Goal: Check status: Check status

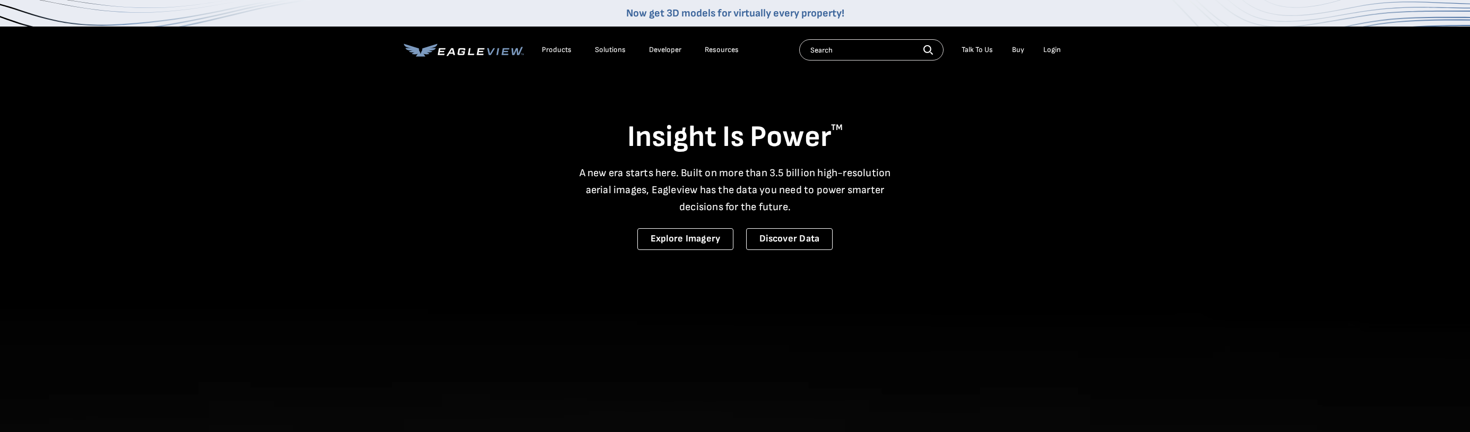
click at [1047, 53] on div "Login" at bounding box center [1052, 50] width 18 height 10
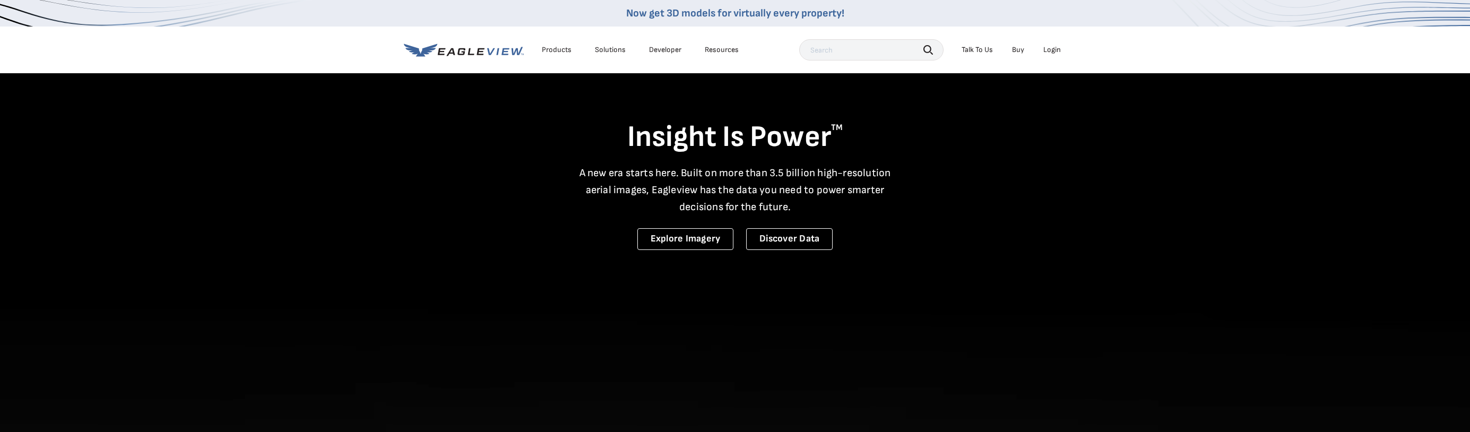
click at [1050, 48] on div "Login" at bounding box center [1052, 50] width 18 height 10
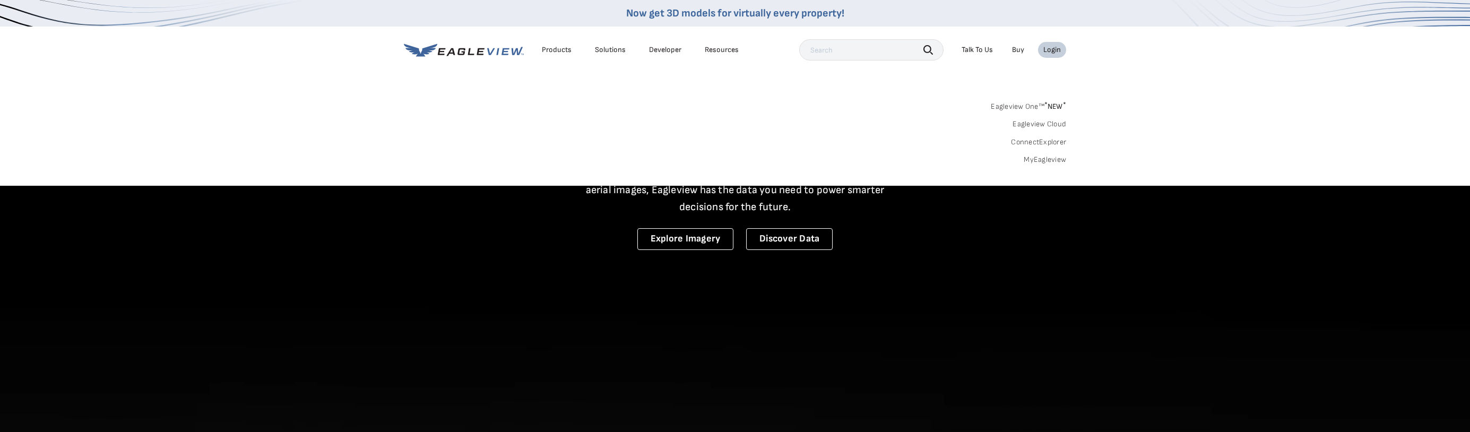
click at [1032, 159] on link "MyEagleview" at bounding box center [1044, 160] width 42 height 10
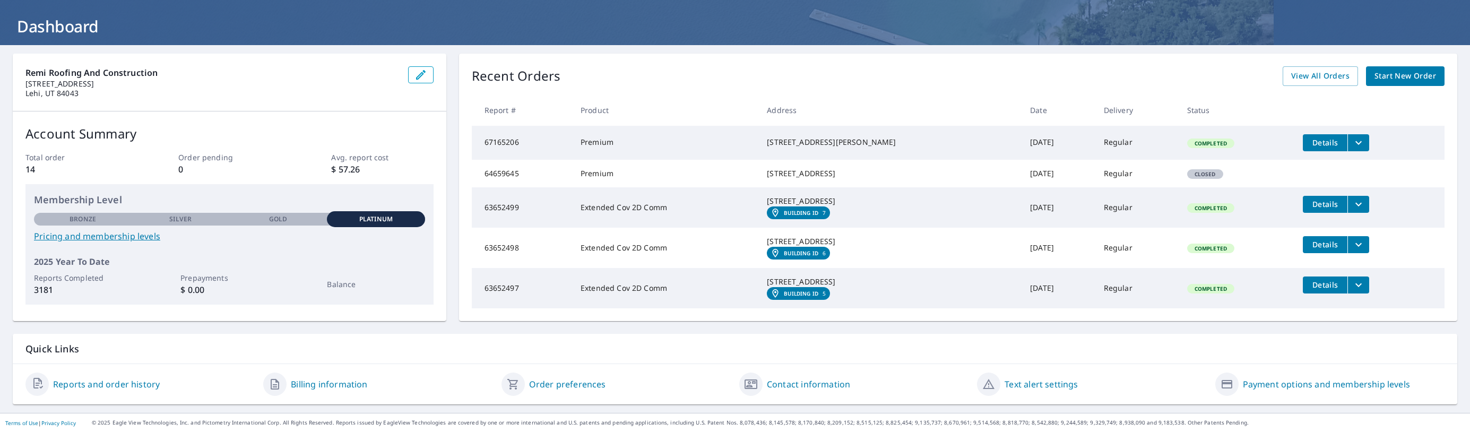
scroll to position [45, 0]
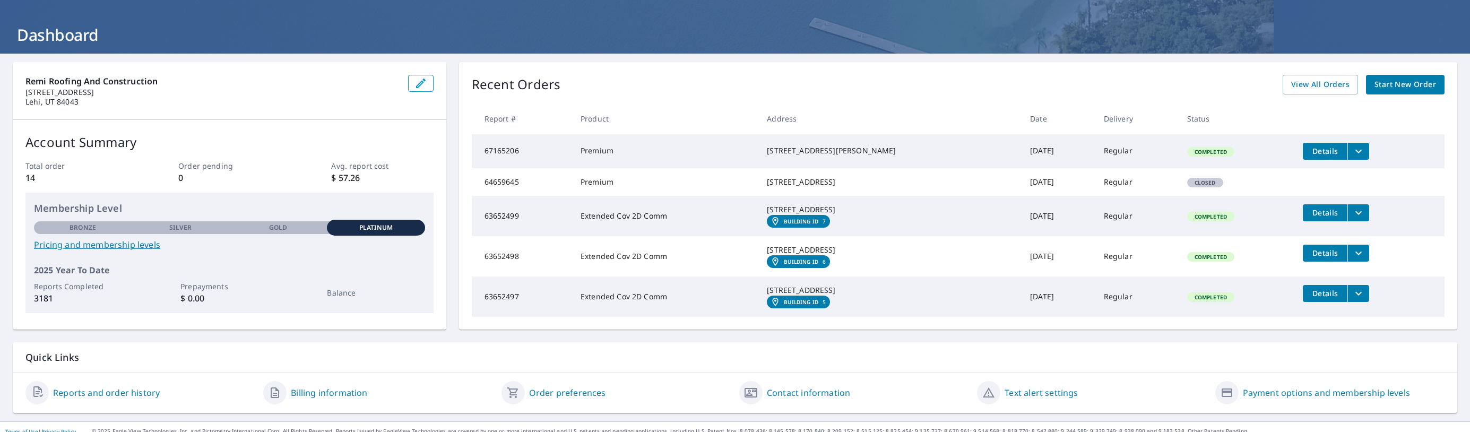
click at [1323, 150] on span "Details" at bounding box center [1325, 151] width 32 height 10
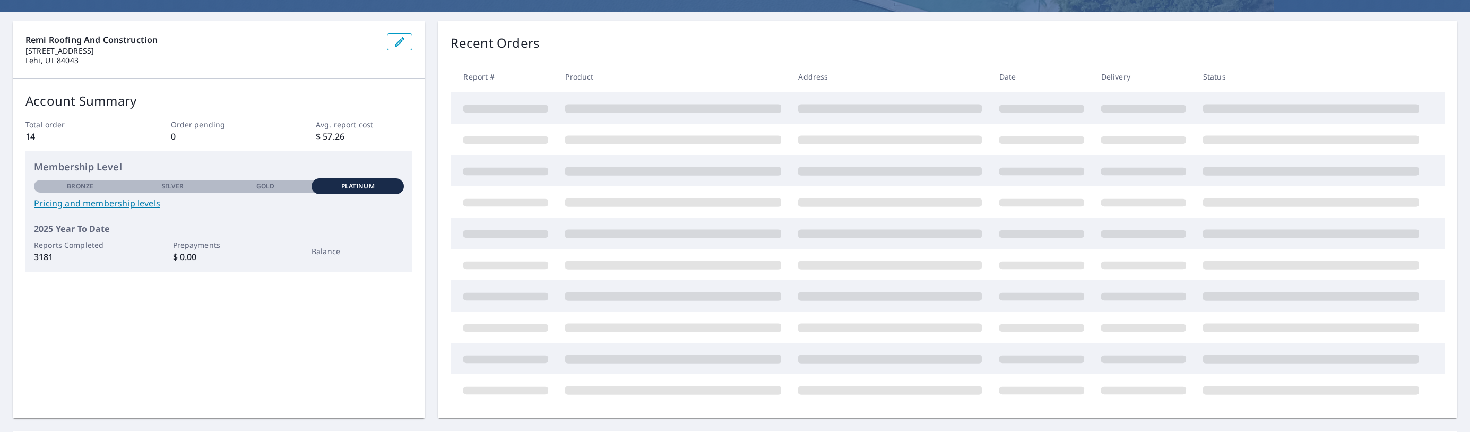
scroll to position [107, 0]
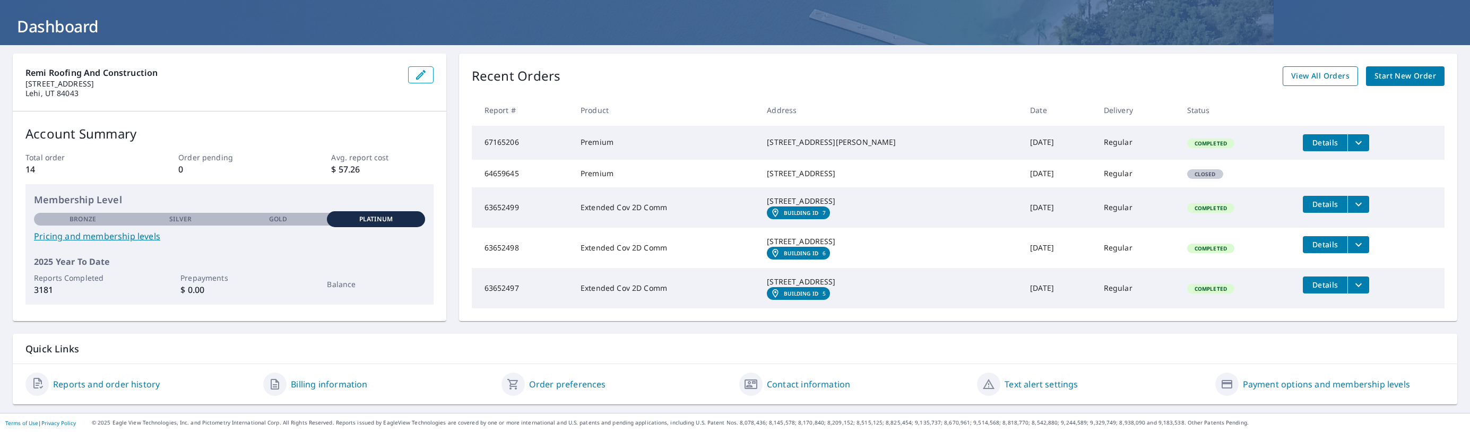
click at [1296, 70] on span "View All Orders" at bounding box center [1320, 76] width 58 height 13
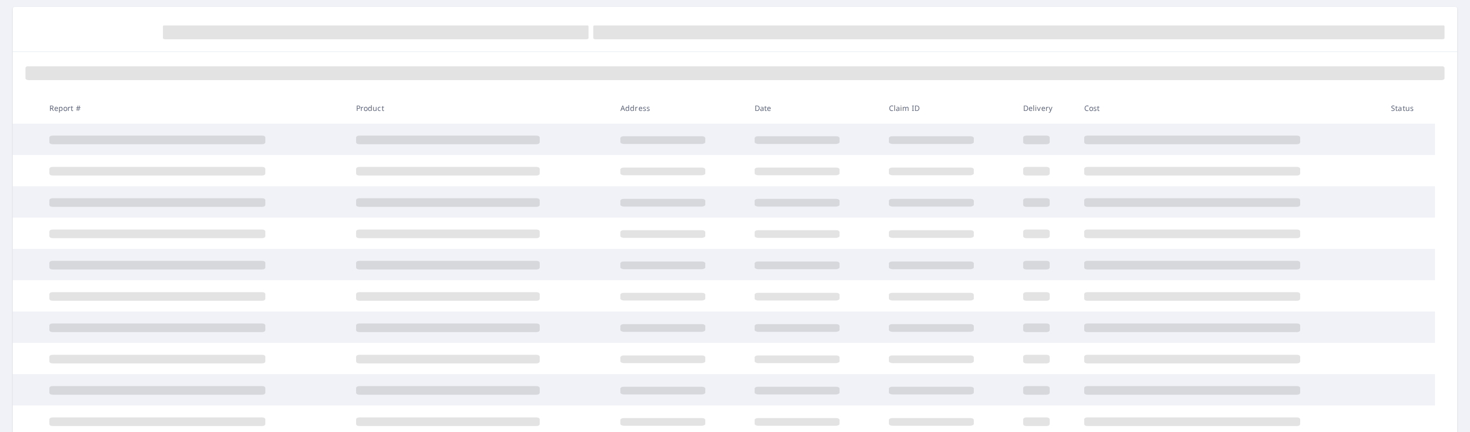
scroll to position [100, 0]
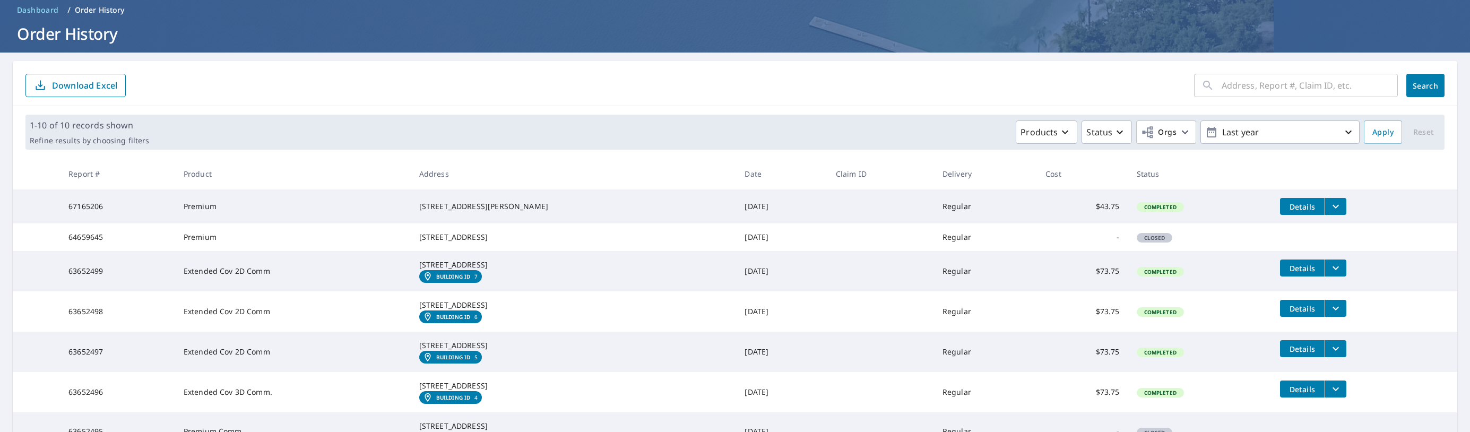
scroll to position [44, 0]
